Goal: Task Accomplishment & Management: Use online tool/utility

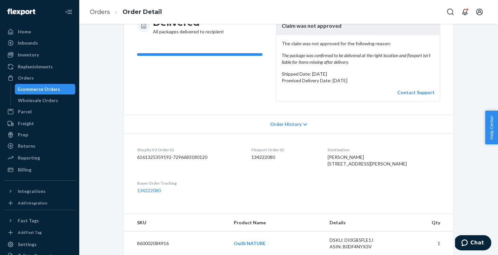
scroll to position [106, 0]
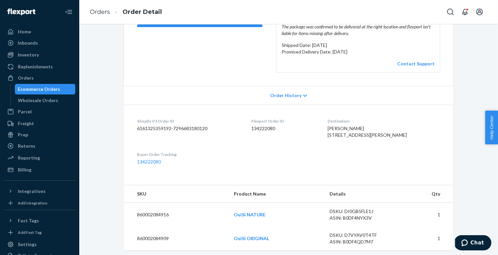
click at [274, 129] on dd "134222080" at bounding box center [284, 128] width 66 height 7
copy dd "134222080"
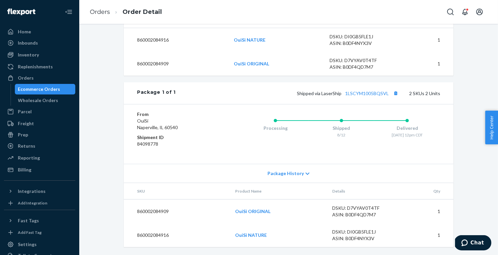
scroll to position [0, 0]
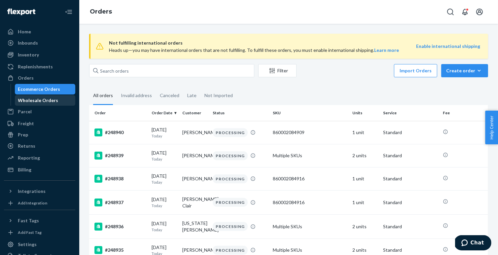
click at [37, 101] on div "Wholesale Orders" at bounding box center [38, 100] width 40 height 7
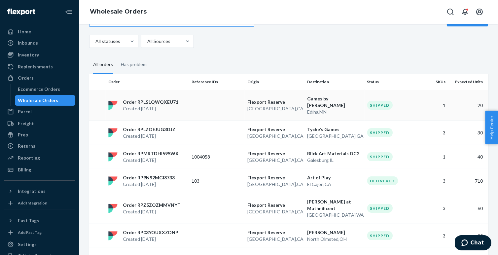
scroll to position [24, 0]
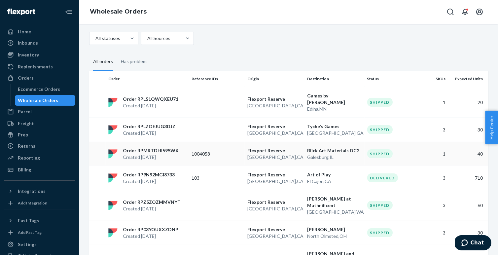
click at [177, 151] on div "Order RPMRTDHI59SWX Created Aug 6, 2025" at bounding box center [147, 153] width 83 height 13
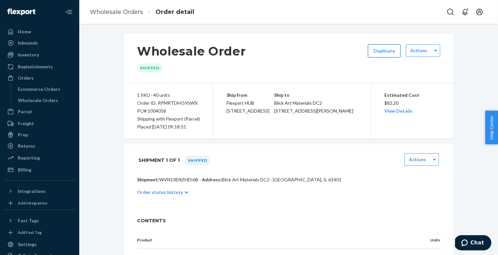
click at [394, 51] on button "Duplicate" at bounding box center [384, 50] width 33 height 13
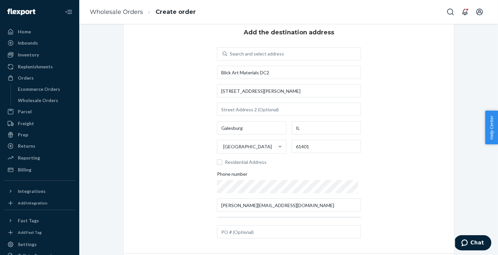
scroll to position [62, 0]
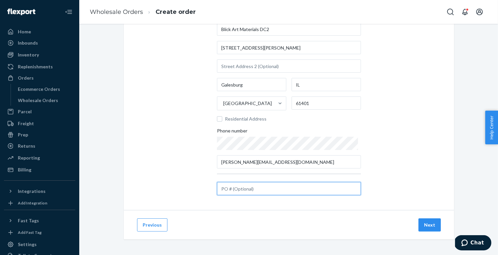
click at [242, 189] on input "text" at bounding box center [289, 188] width 144 height 13
paste input "1005932"
type input "1005932"
click at [432, 224] on button "Next" at bounding box center [430, 224] width 22 height 13
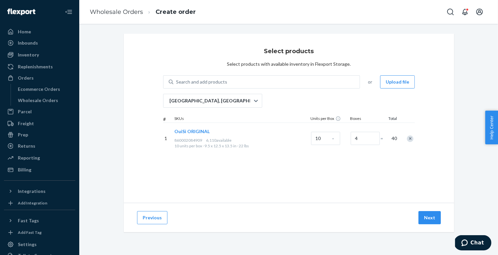
scroll to position [0, 0]
click at [433, 213] on button "Next" at bounding box center [430, 217] width 22 height 13
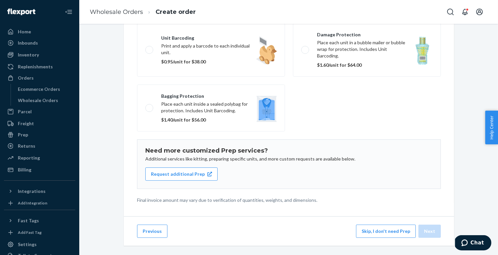
scroll to position [81, 0]
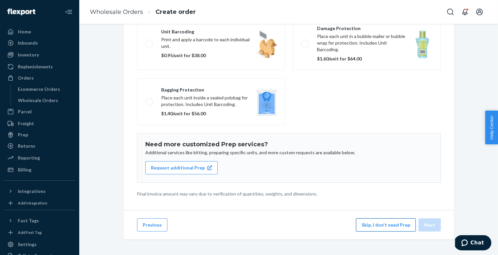
click at [396, 227] on button "Skip, I don't need Prep" at bounding box center [386, 224] width 60 height 13
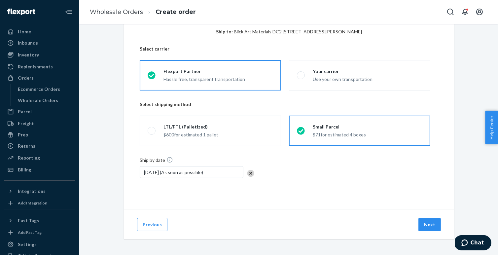
scroll to position [32, 0]
click at [429, 223] on button "Next" at bounding box center [430, 224] width 22 height 13
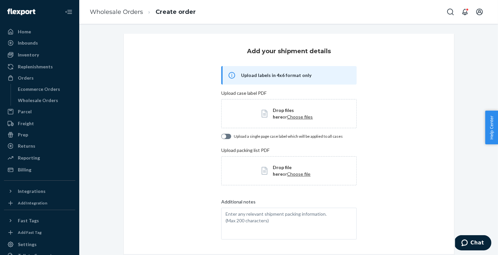
scroll to position [45, 0]
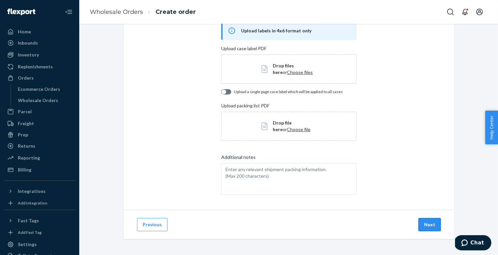
click at [431, 226] on button "Next" at bounding box center [430, 224] width 22 height 13
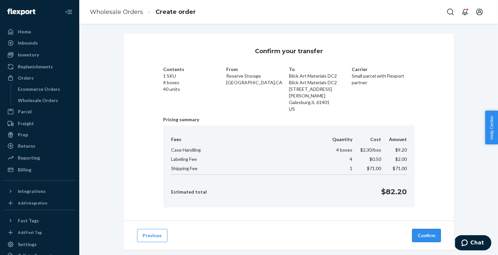
click at [428, 230] on button "Confirm" at bounding box center [426, 235] width 29 height 13
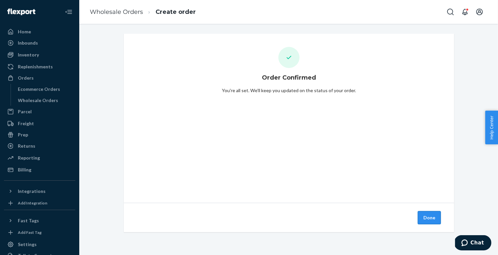
click at [438, 214] on button "Done" at bounding box center [429, 217] width 23 height 13
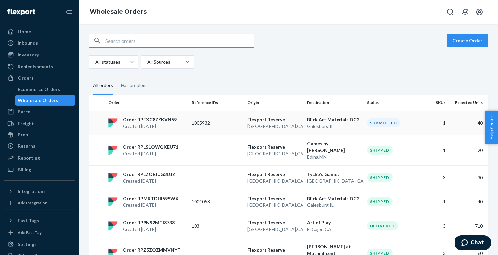
click at [205, 123] on p "1005932" at bounding box center [217, 123] width 51 height 7
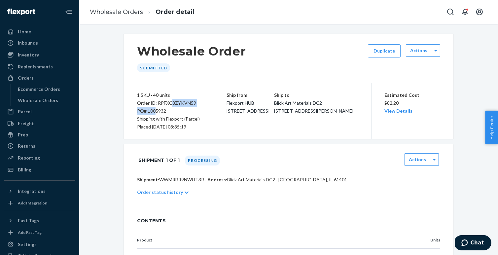
drag, startPoint x: 171, startPoint y: 106, endPoint x: 156, endPoint y: 110, distance: 15.3
click at [156, 110] on div "1 SKU · 40 units Order ID: RPFXC8ZYKVN59 PO# 1005932 Shipping with Flexport (Pa…" at bounding box center [169, 111] width 90 height 56
click at [156, 110] on div "PO# 1005932" at bounding box center [168, 111] width 63 height 8
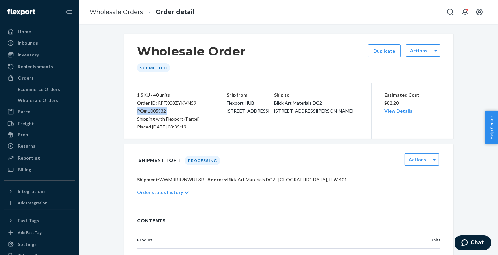
click at [156, 110] on div "PO# 1005932" at bounding box center [168, 111] width 63 height 8
click at [177, 113] on div "PO# 1005932" at bounding box center [168, 111] width 63 height 8
click at [160, 112] on div "PO# 1005932" at bounding box center [168, 111] width 63 height 8
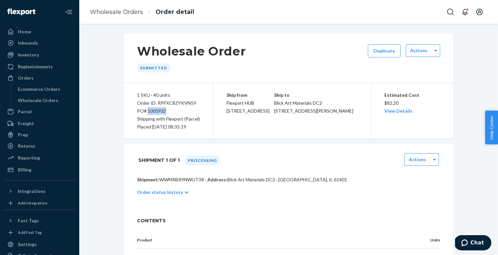
copy div "1005932"
